Goal: Task Accomplishment & Management: Manage account settings

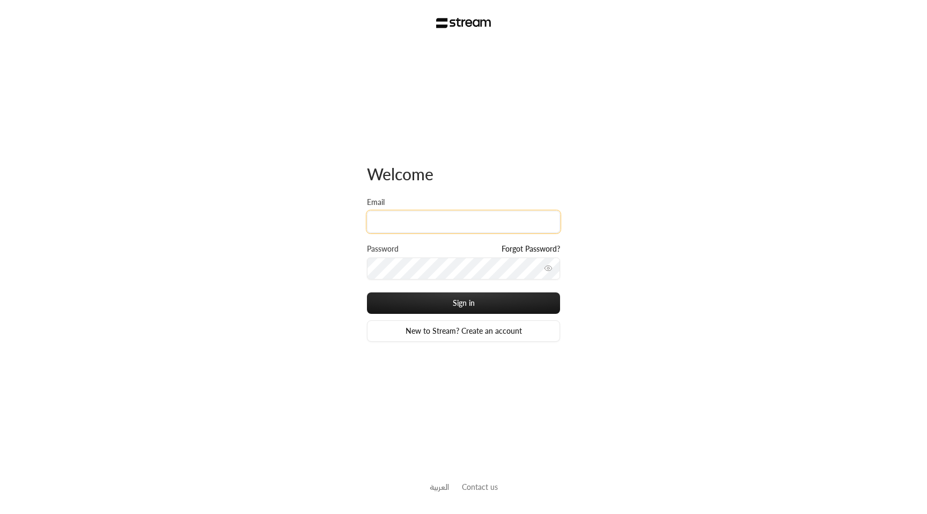
click at [457, 228] on input "Email" at bounding box center [463, 222] width 193 height 22
type input "[EMAIL_ADDRESS][DOMAIN_NAME]"
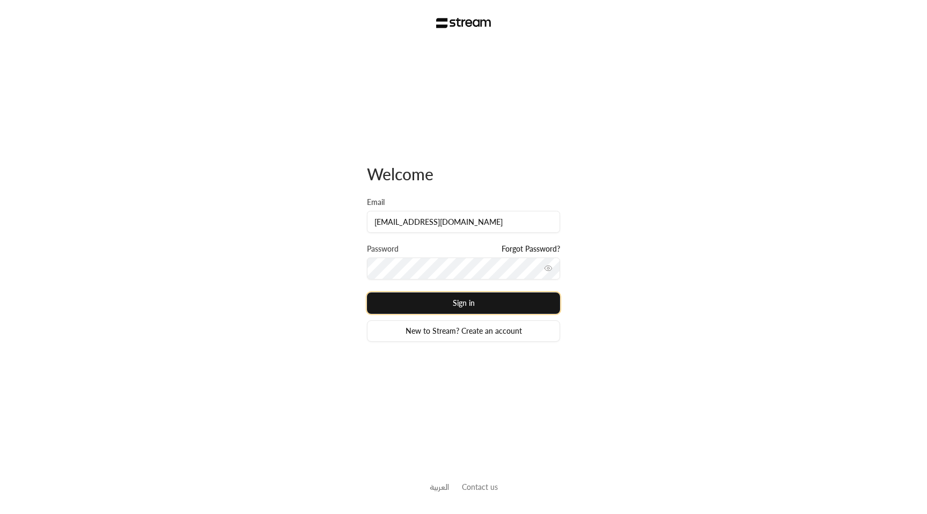
click at [489, 309] on button "Sign in" at bounding box center [463, 302] width 193 height 21
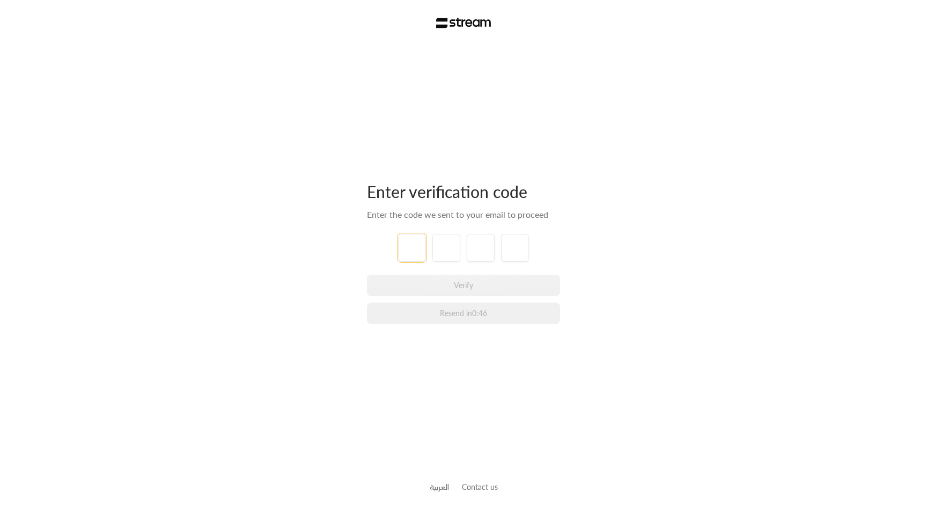
paste input "4"
type input "4"
type input "5"
type input "9"
